Goal: Task Accomplishment & Management: Use online tool/utility

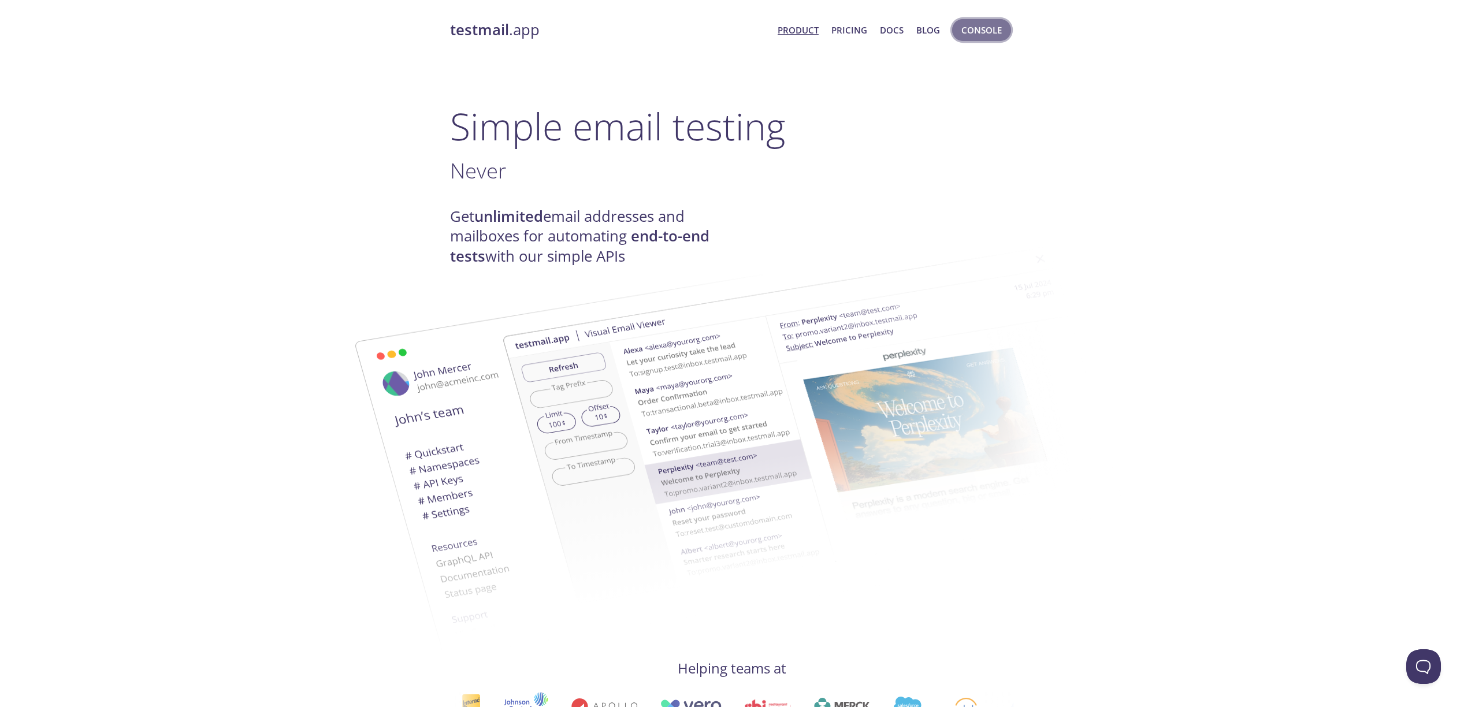
click at [985, 31] on span "Console" at bounding box center [981, 30] width 40 height 15
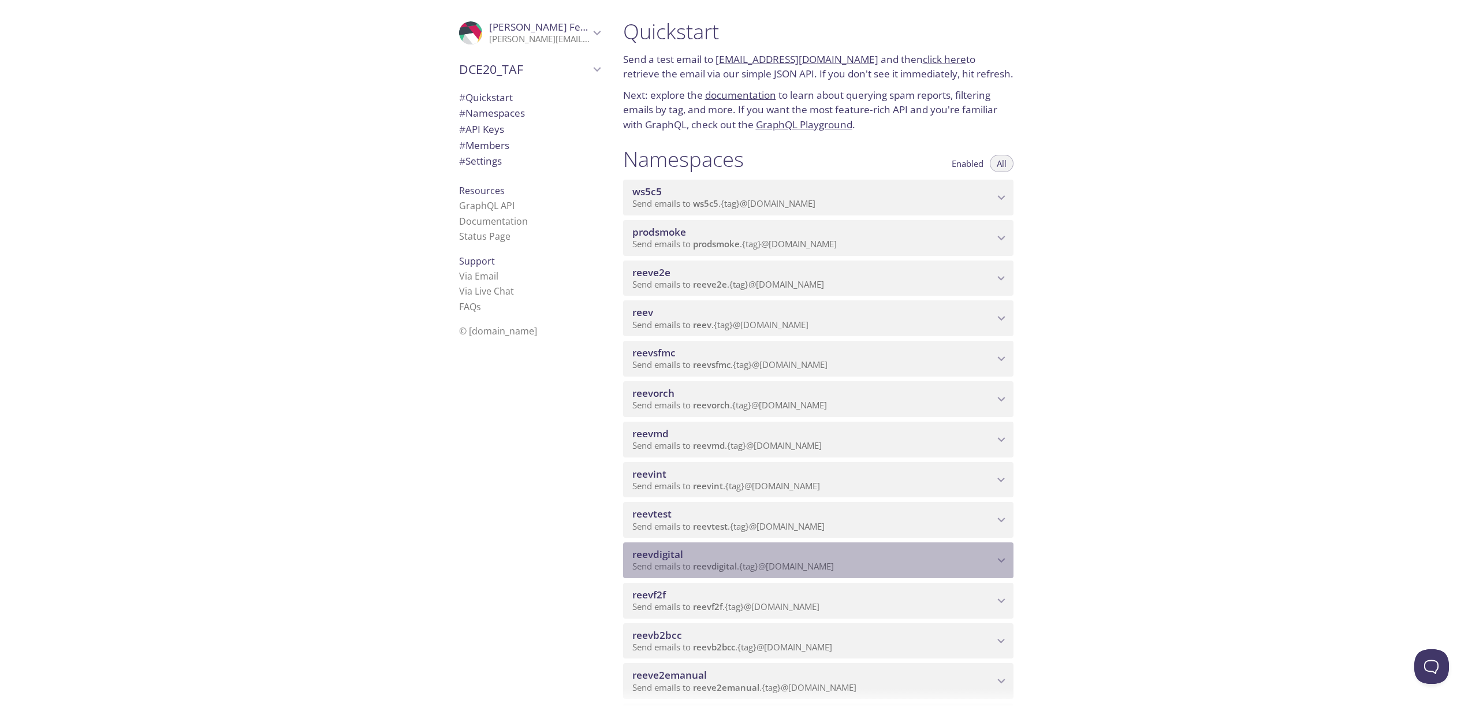
click at [737, 568] on span "reevdigital" at bounding box center [715, 566] width 44 height 12
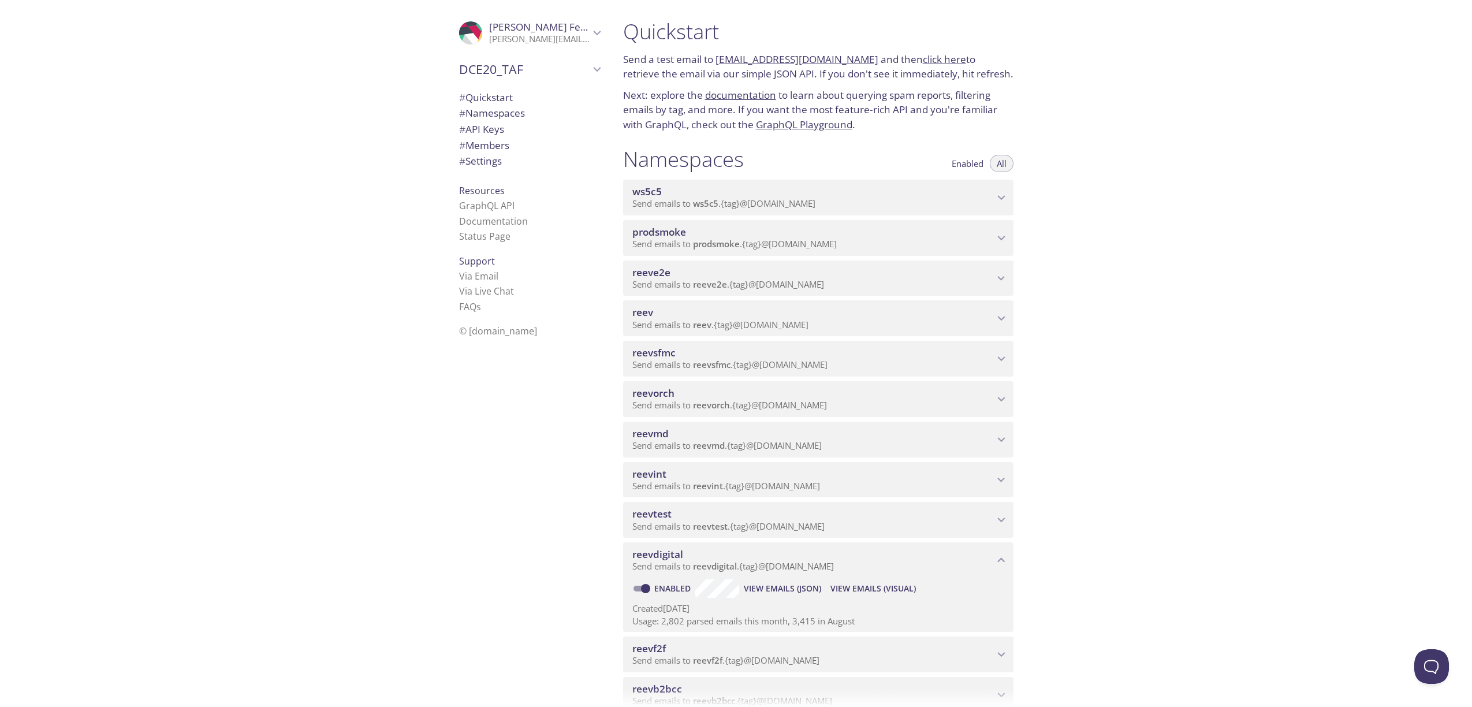
click at [854, 583] on span "View Emails (Visual)" at bounding box center [873, 589] width 85 height 14
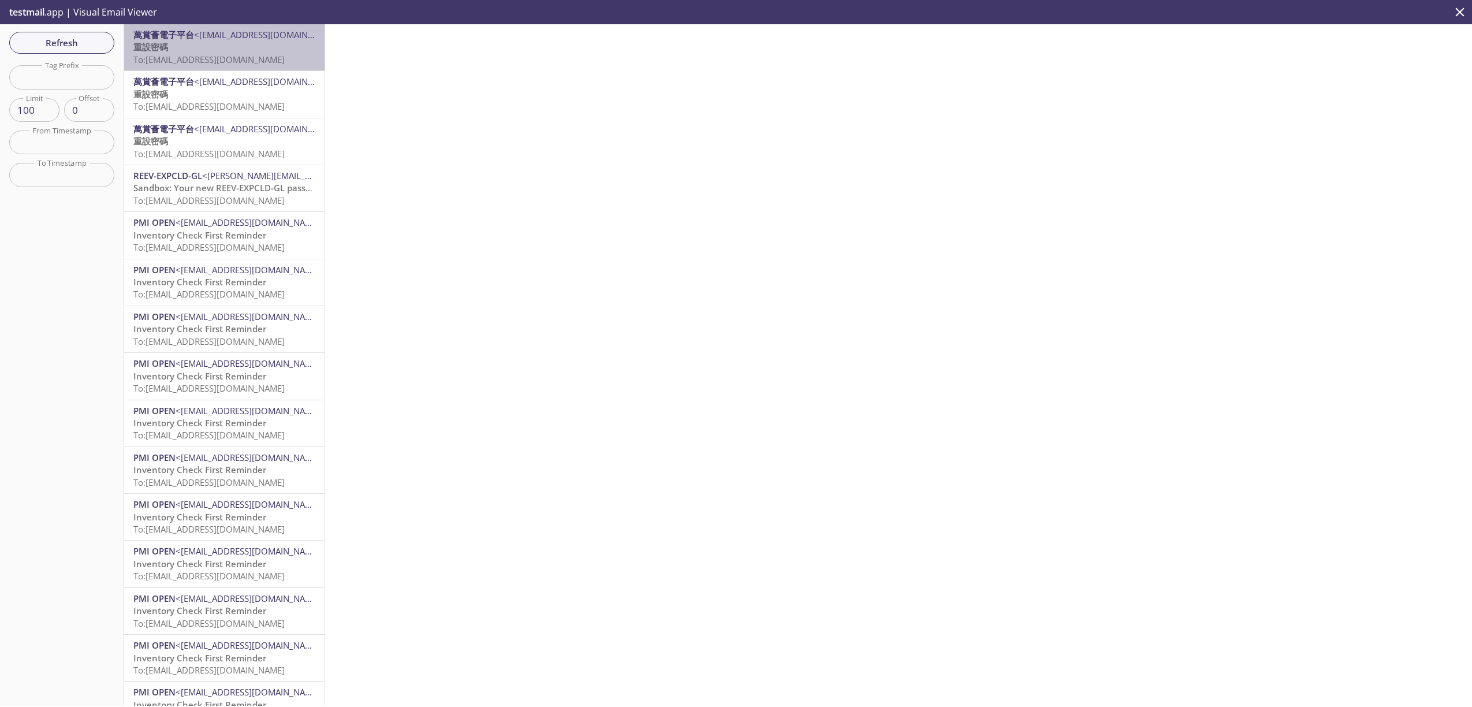
click at [247, 57] on span "To: [EMAIL_ADDRESS][DOMAIN_NAME]" at bounding box center [208, 60] width 151 height 12
